Goal: Information Seeking & Learning: Learn about a topic

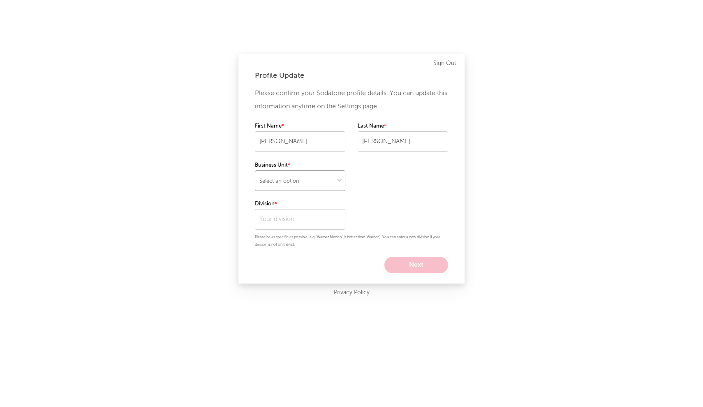
select select "other"
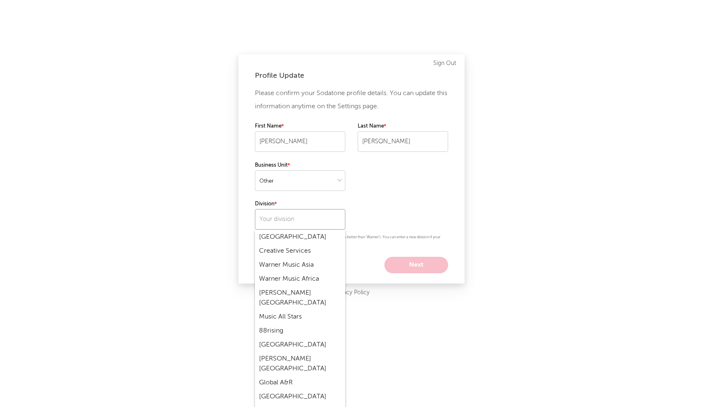
click at [274, 217] on input "text" at bounding box center [300, 219] width 90 height 21
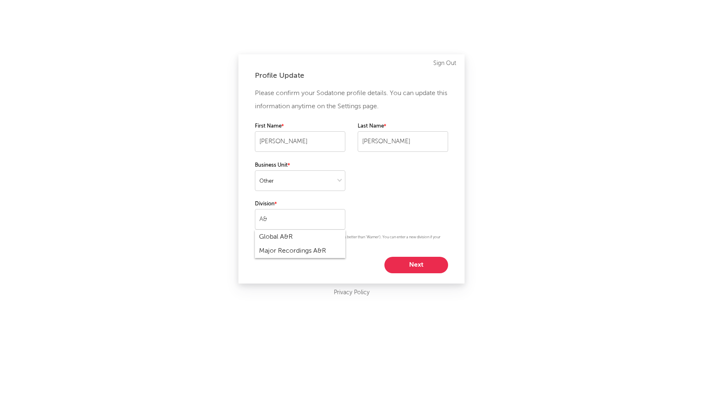
click at [283, 239] on div "Global A&R" at bounding box center [300, 237] width 90 height 14
type input "Global A&R"
click at [400, 269] on button "Next" at bounding box center [416, 265] width 64 height 16
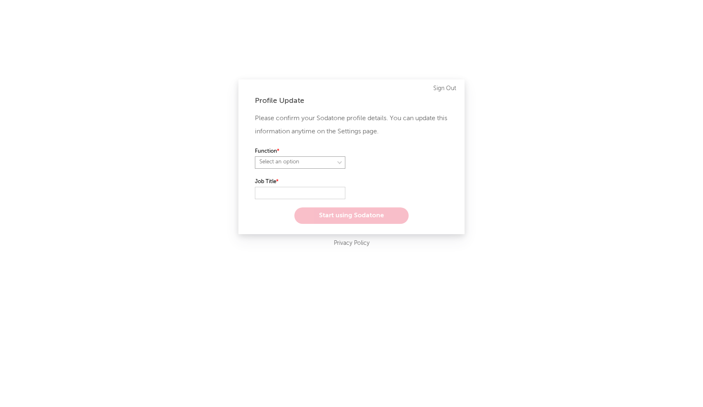
select select "anr_research"
click at [296, 192] on input "text" at bounding box center [300, 193] width 90 height 12
select select "analyst"
click at [296, 191] on input "text" at bounding box center [300, 193] width 90 height 12
type input "Intern"
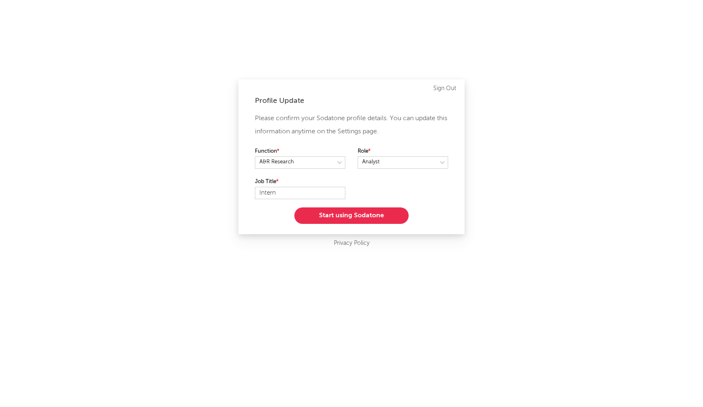
click at [329, 213] on button "Start using Sodatone" at bounding box center [351, 215] width 114 height 16
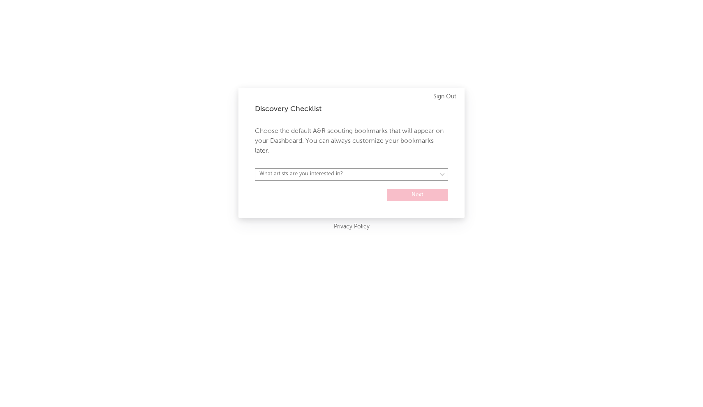
select select "52"
click at [424, 194] on button "Next" at bounding box center [417, 195] width 61 height 12
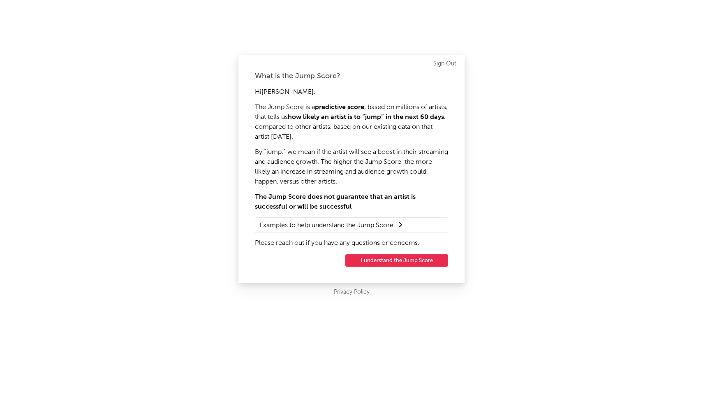
click at [395, 261] on button "I understand the Jump Score" at bounding box center [396, 260] width 103 height 12
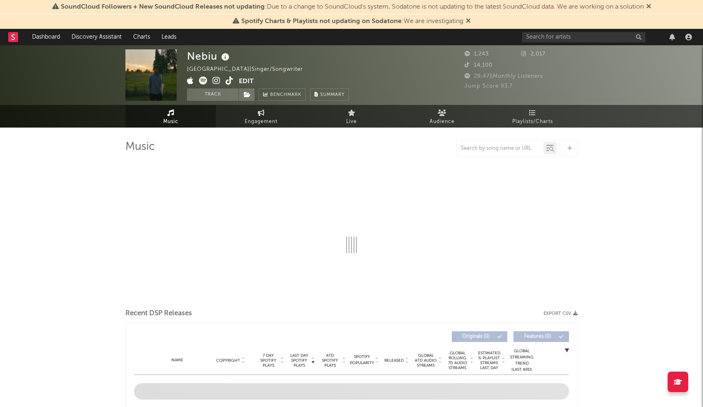
select select "1w"
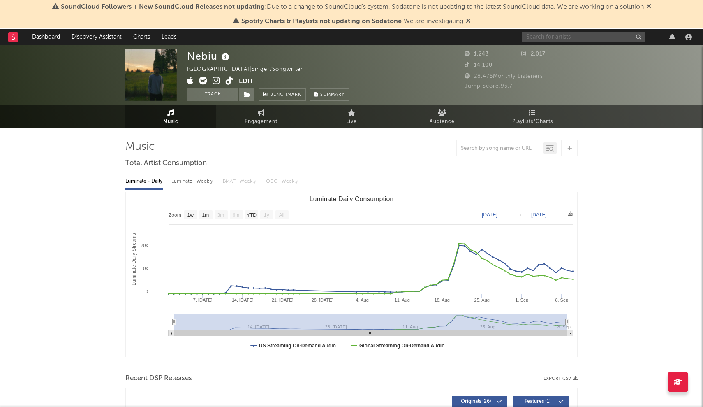
click at [559, 34] on input "text" at bounding box center [583, 37] width 123 height 10
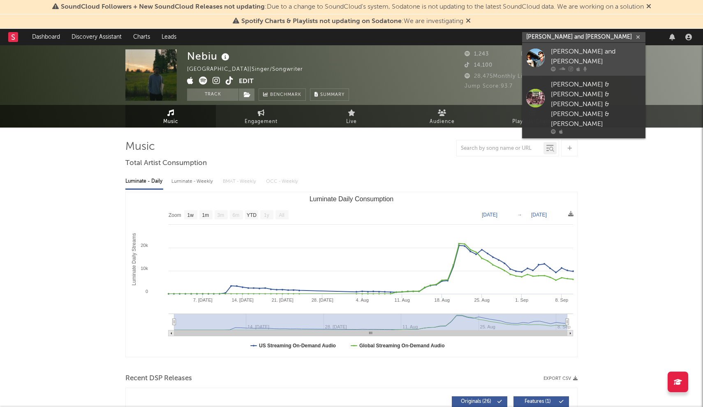
type input "[PERSON_NAME] and [PERSON_NAME]"
click at [541, 60] on div at bounding box center [535, 57] width 19 height 19
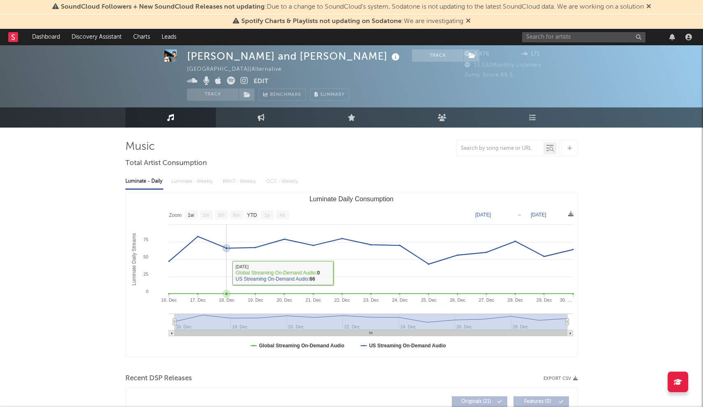
scroll to position [49, 0]
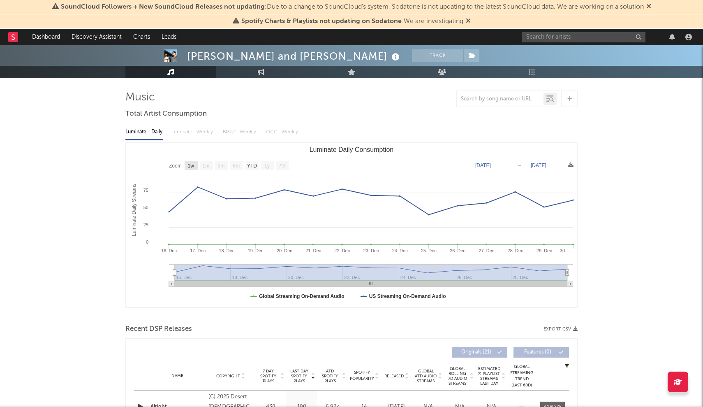
click at [192, 166] on text "1w" at bounding box center [191, 166] width 7 height 6
select select "1w"
type input "[DATE]"
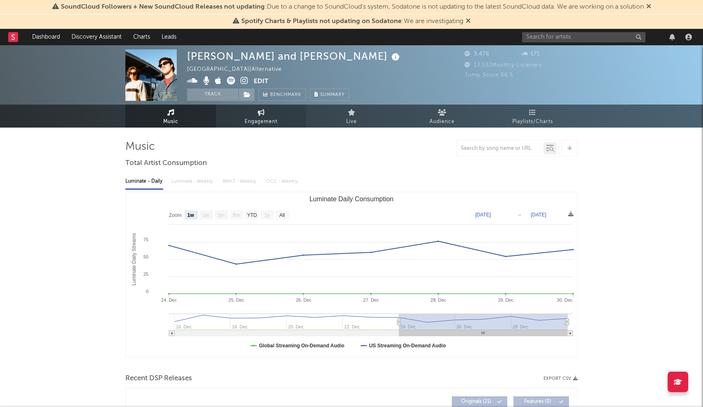
scroll to position [0, 0]
click at [257, 109] on link "Engagement" at bounding box center [261, 116] width 90 height 23
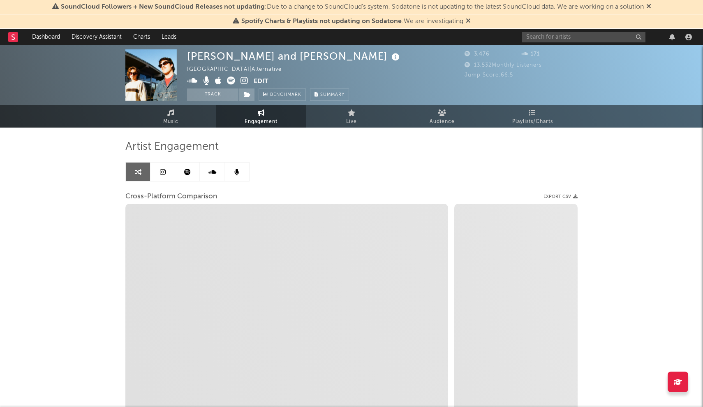
select select "1w"
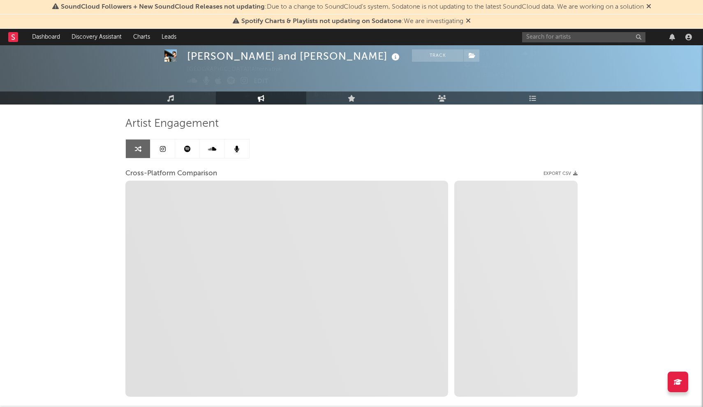
scroll to position [25, 0]
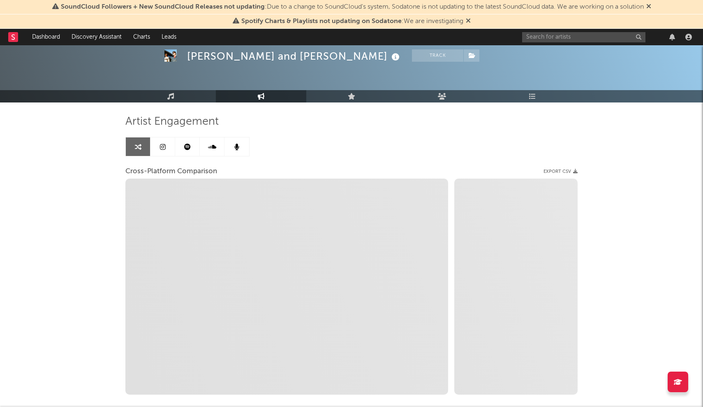
click at [162, 145] on icon at bounding box center [163, 147] width 6 height 7
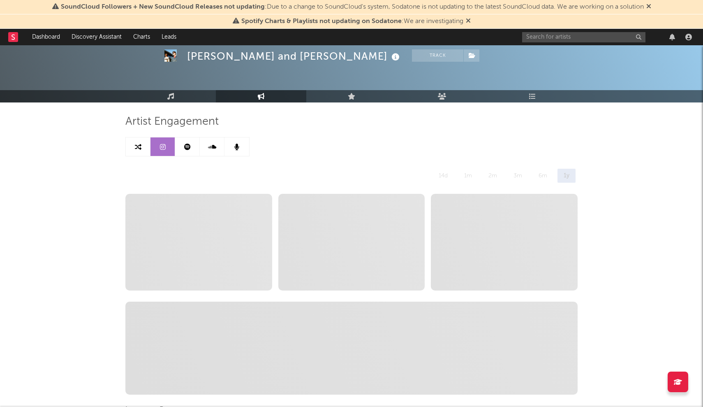
select select "1w"
click at [442, 171] on div "14d" at bounding box center [443, 176] width 21 height 14
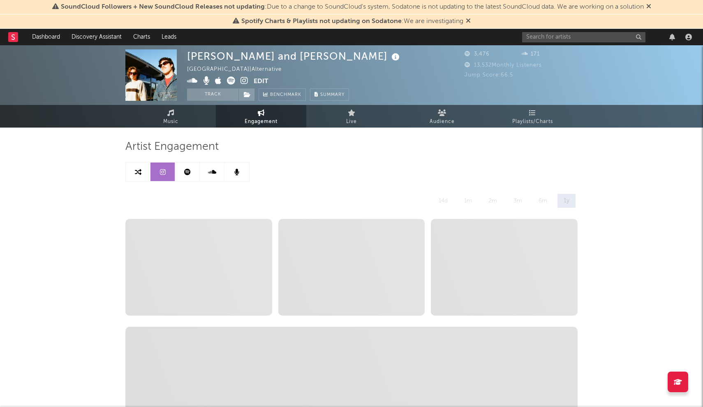
click at [144, 172] on link at bounding box center [138, 171] width 25 height 19
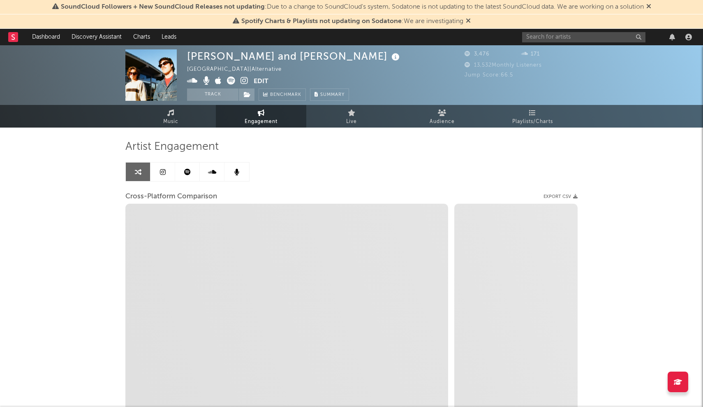
select select "1w"
click at [158, 171] on link at bounding box center [163, 171] width 25 height 19
select select "1w"
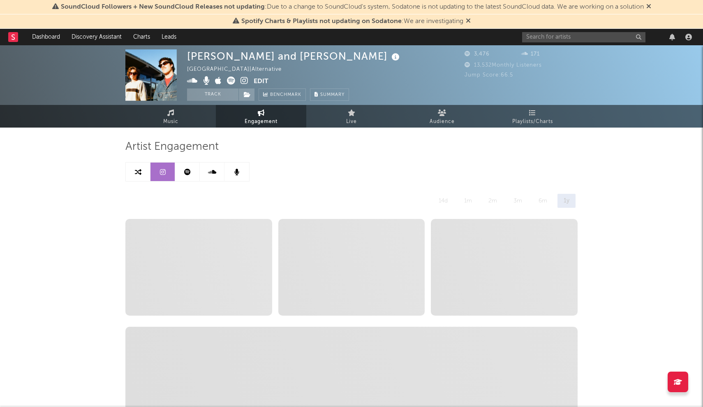
click at [139, 172] on icon at bounding box center [138, 172] width 7 height 7
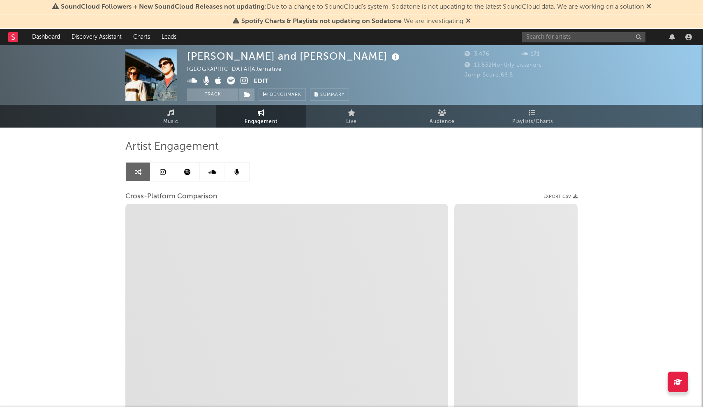
select select "1w"
click at [187, 118] on link "Music" at bounding box center [170, 116] width 90 height 23
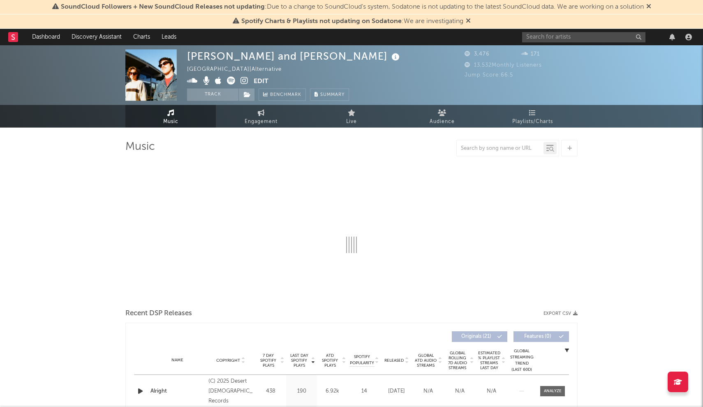
select select "1w"
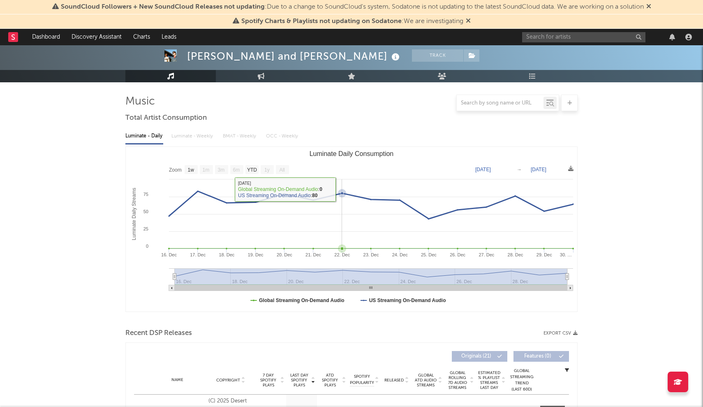
scroll to position [51, 0]
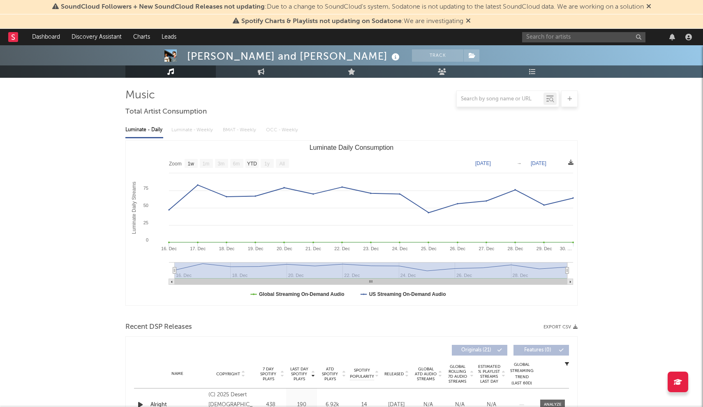
click at [571, 163] on icon at bounding box center [570, 162] width 5 height 5
click at [570, 163] on icon at bounding box center [570, 162] width 5 height 5
click at [486, 163] on text "[DATE]" at bounding box center [483, 163] width 16 height 6
click at [503, 163] on input "[DATE]" at bounding box center [493, 163] width 38 height 8
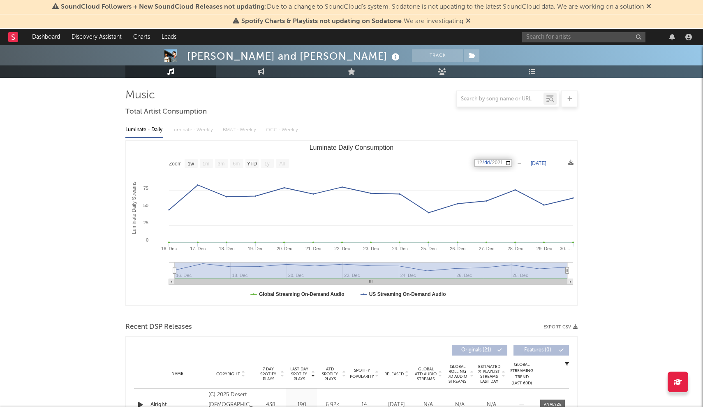
click at [480, 162] on input "date" at bounding box center [493, 163] width 38 height 8
type input "[DATE]"
click at [540, 162] on text "[DATE]" at bounding box center [539, 163] width 16 height 6
type input "[DATE]"
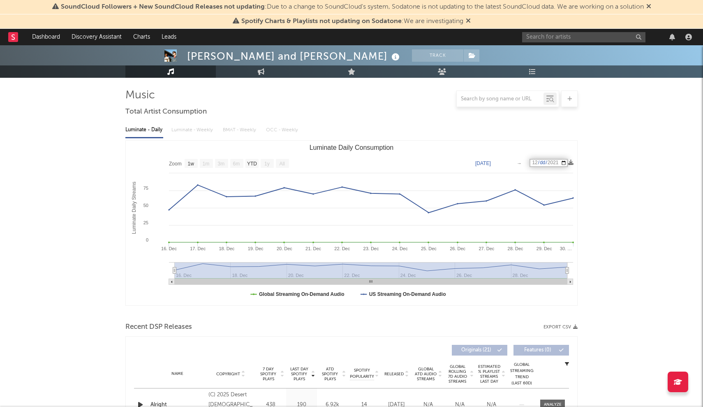
click at [491, 164] on text "[DATE]" at bounding box center [483, 163] width 16 height 6
click at [546, 162] on text "[DATE]" at bounding box center [539, 163] width 16 height 6
type input "[DATE]"
click at [553, 162] on input "[DATE]" at bounding box center [549, 163] width 38 height 8
type input "[DATE]"
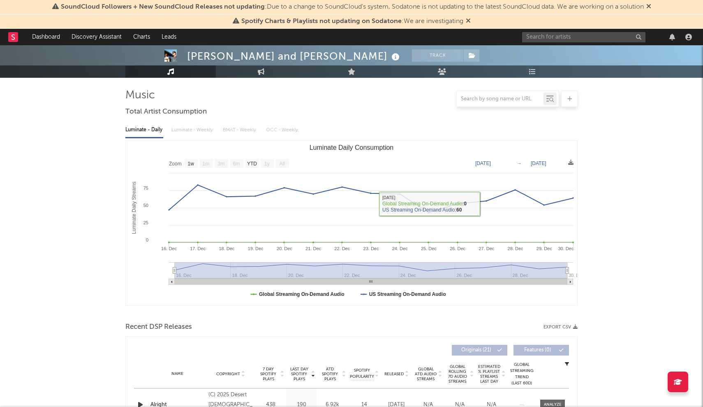
click at [491, 162] on text "[DATE]" at bounding box center [483, 163] width 16 height 6
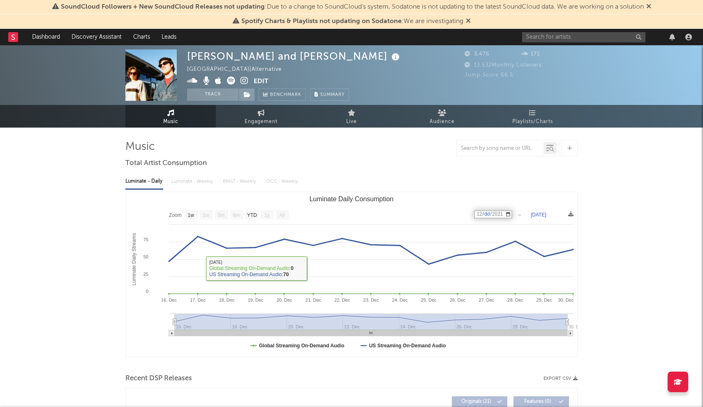
scroll to position [0, 0]
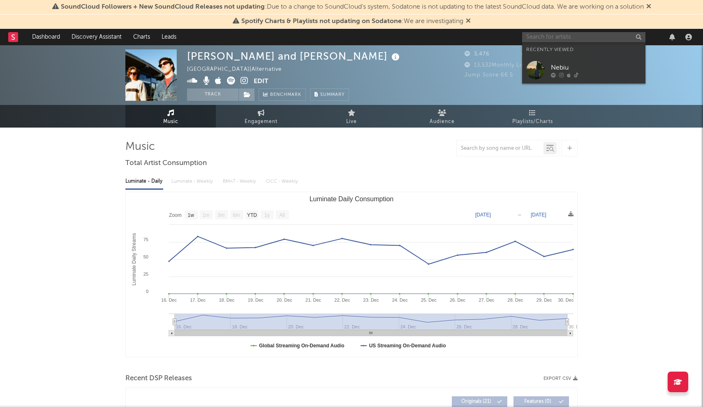
click at [554, 38] on input "text" at bounding box center [583, 37] width 123 height 10
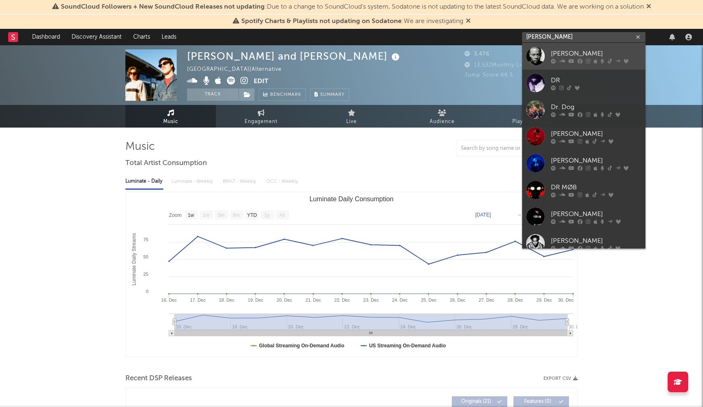
type input "[PERSON_NAME]"
click at [540, 52] on div at bounding box center [535, 56] width 19 height 19
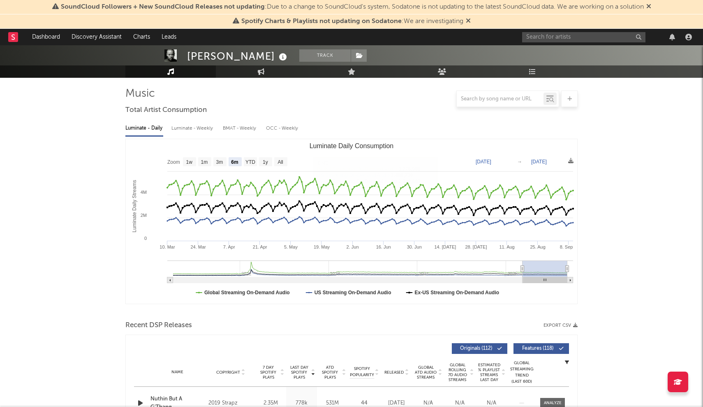
scroll to position [57, 0]
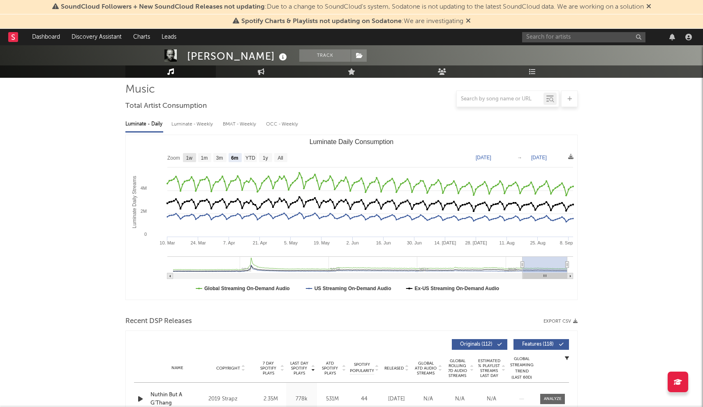
click at [191, 157] on text "1w" at bounding box center [189, 158] width 7 height 6
select select "1w"
type input "[DATE]"
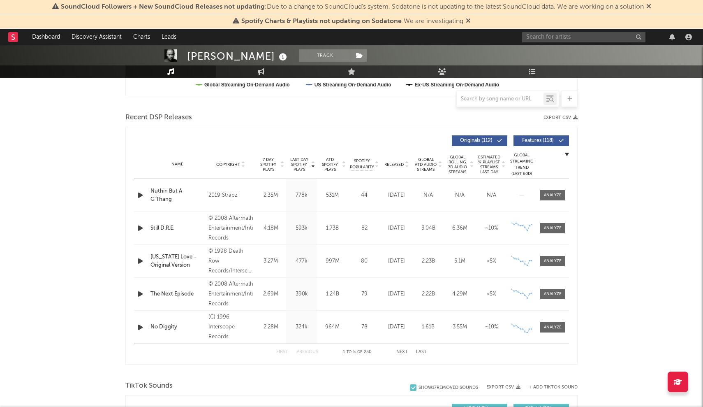
scroll to position [74, 0]
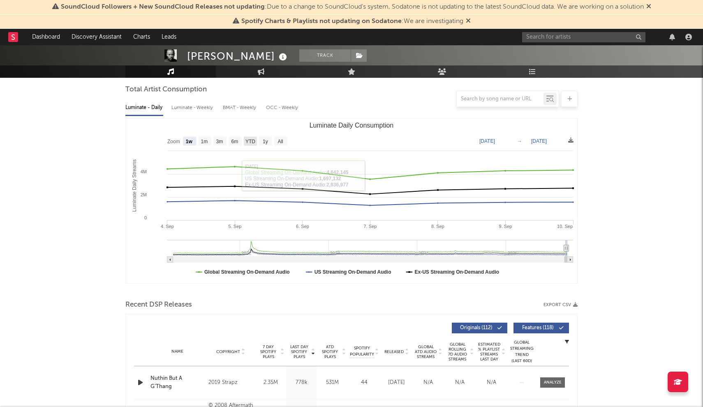
click at [251, 137] on rect "Luminate Daily Consumption" at bounding box center [250, 141] width 13 height 9
select select "YTD"
type input "[DATE]"
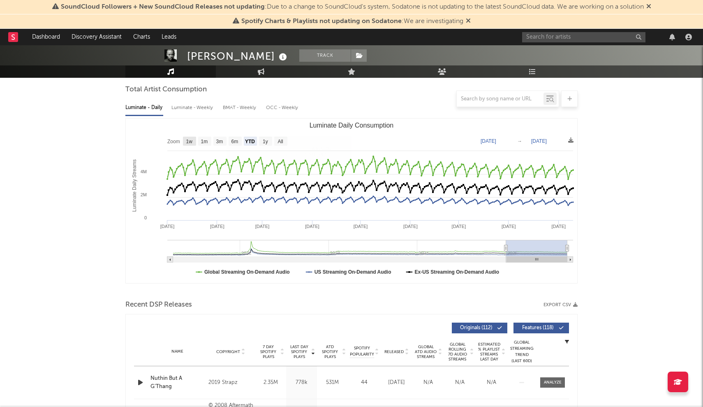
click at [191, 140] on text "1w" at bounding box center [189, 142] width 7 height 6
select select "1w"
type input "[DATE]"
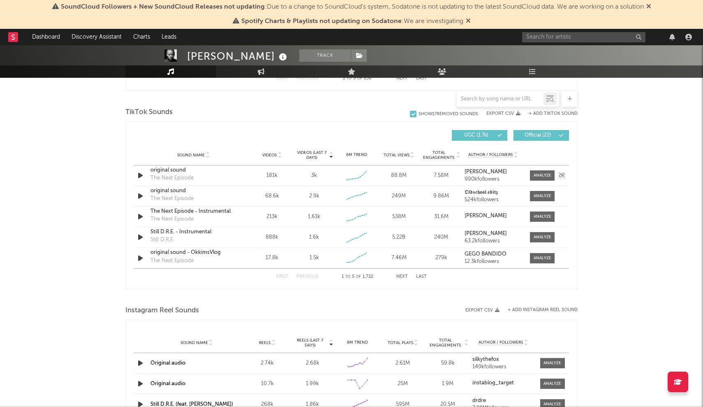
scroll to position [532, 0]
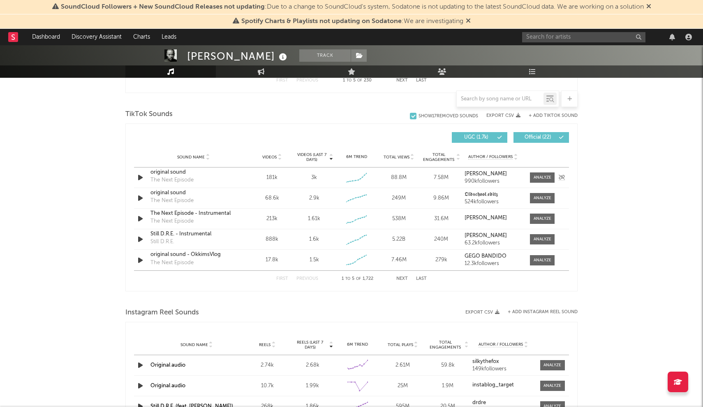
click at [141, 177] on icon "button" at bounding box center [140, 177] width 9 height 10
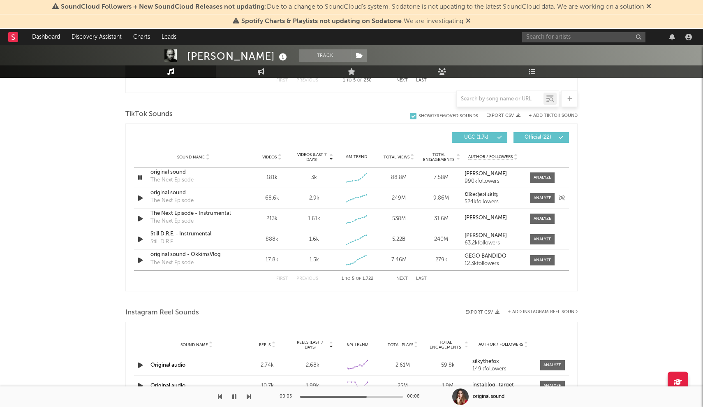
click at [139, 196] on icon "button" at bounding box center [140, 198] width 9 height 10
click at [140, 219] on icon "button" at bounding box center [140, 218] width 9 height 10
click at [140, 219] on icon "button" at bounding box center [140, 218] width 8 height 10
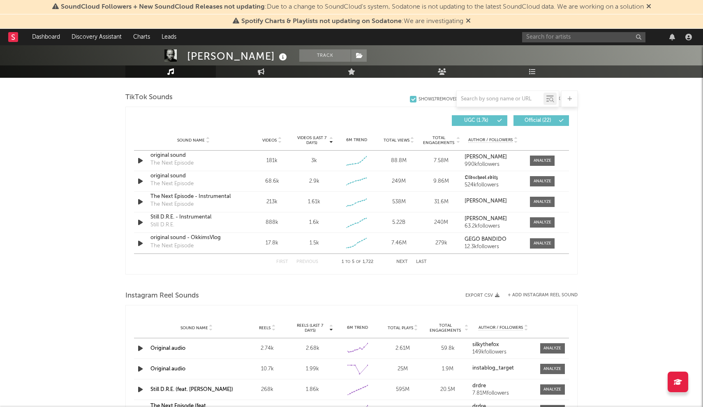
scroll to position [432, 0]
